Goal: Check status: Check status

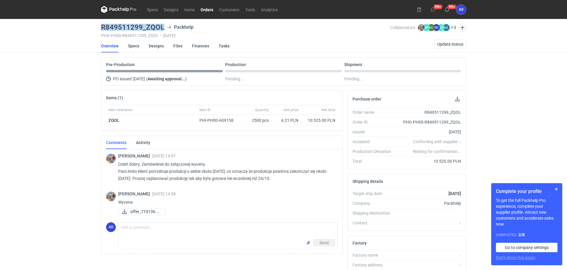
click at [210, 9] on link "Orders" at bounding box center [206, 9] width 19 height 7
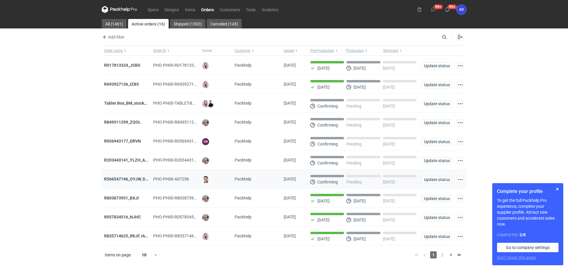
click at [126, 175] on div "R566547746_OYJW, DJBN, [PERSON_NAME], [PERSON_NAME], OYBW, UUIL" at bounding box center [126, 178] width 49 height 19
click at [126, 177] on div "R566547746_OYJW, DJBN, [PERSON_NAME], [PERSON_NAME], OYBW, UUIL" at bounding box center [126, 178] width 49 height 19
click at [128, 181] on strong "R566547746_OYJW, DJBN, [PERSON_NAME], [PERSON_NAME], OYBW, UUIL" at bounding box center [174, 178] width 141 height 5
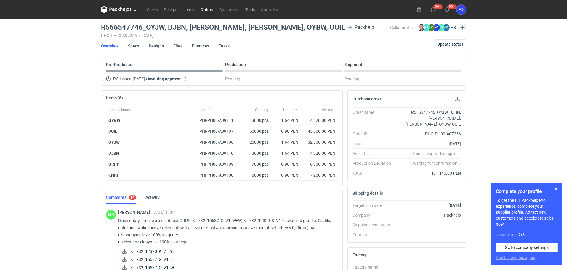
click at [203, 9] on link "Orders" at bounding box center [206, 9] width 19 height 7
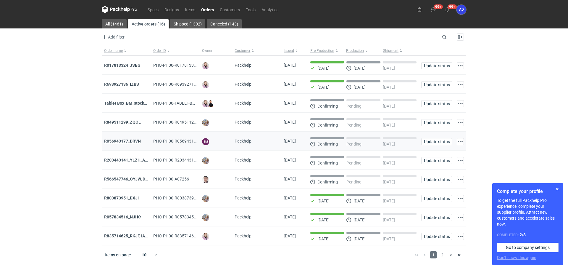
click at [128, 143] on strong "R056943177_DRVN" at bounding box center [122, 141] width 37 height 5
